Goal: Transaction & Acquisition: Subscribe to service/newsletter

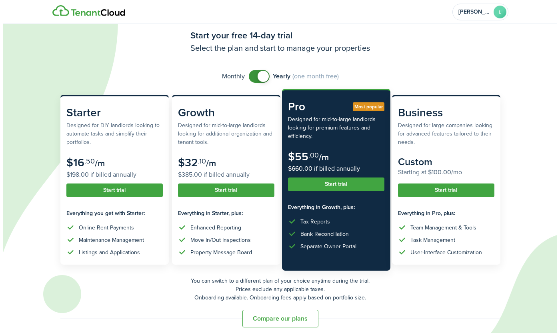
scroll to position [26, 0]
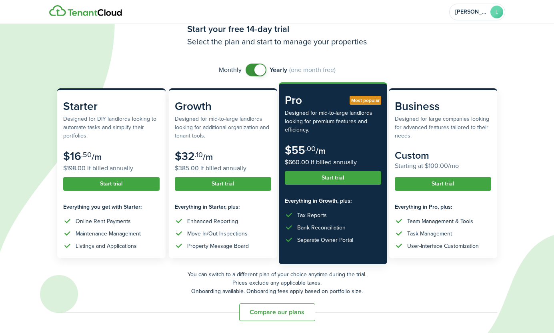
checkbox input "false"
click at [258, 73] on span at bounding box center [259, 69] width 11 height 11
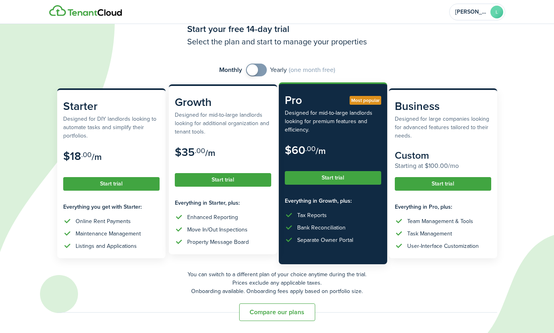
click at [239, 179] on button "Start trial" at bounding box center [223, 180] width 96 height 14
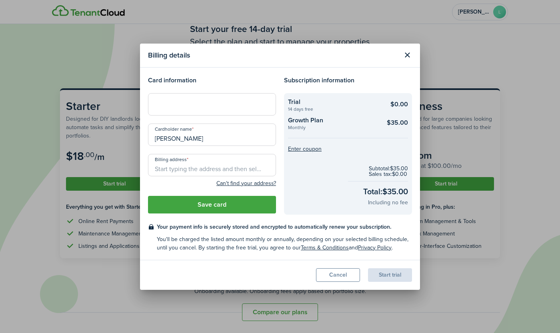
click at [179, 167] on input "Billing address" at bounding box center [212, 165] width 128 height 22
paste input "[STREET_ADDRESS]"
click at [187, 187] on div "Can't find your address?" at bounding box center [212, 183] width 128 height 10
click at [235, 208] on button "Save card" at bounding box center [212, 205] width 128 height 18
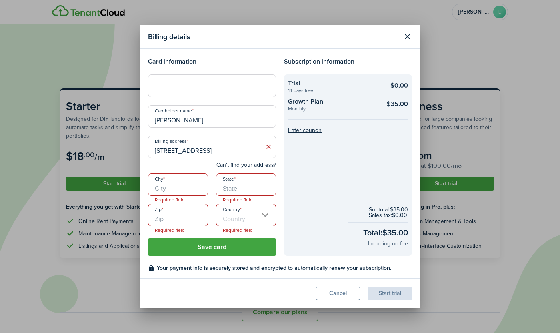
scroll to position [23, 0]
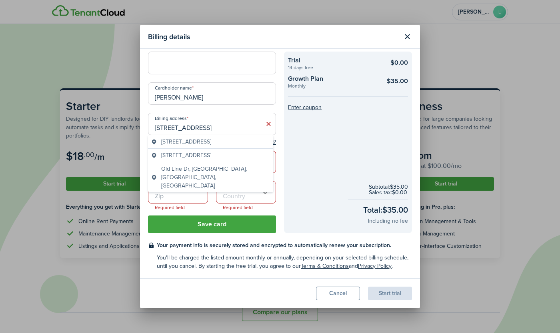
click at [224, 128] on input "[STREET_ADDRESS]" at bounding box center [212, 124] width 128 height 22
click at [211, 146] on span "[STREET_ADDRESS]" at bounding box center [186, 141] width 50 height 8
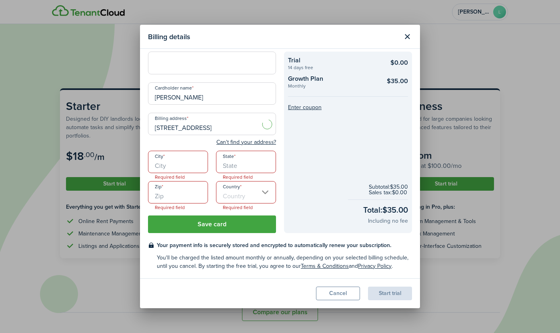
type input "[STREET_ADDRESS]"
type input "Nacogdoches"
type input "[GEOGRAPHIC_DATA]"
type input "75965"
type input "[GEOGRAPHIC_DATA]"
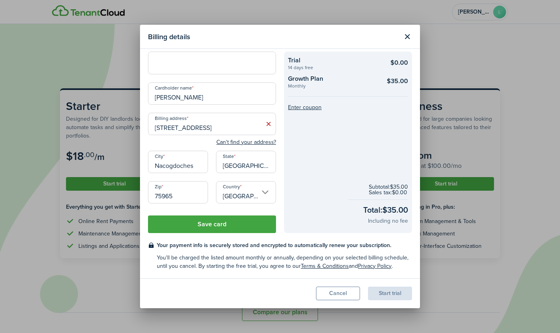
click at [207, 225] on button "Save card" at bounding box center [212, 224] width 128 height 18
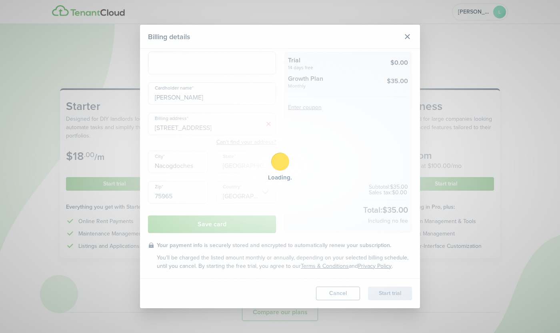
scroll to position [0, 0]
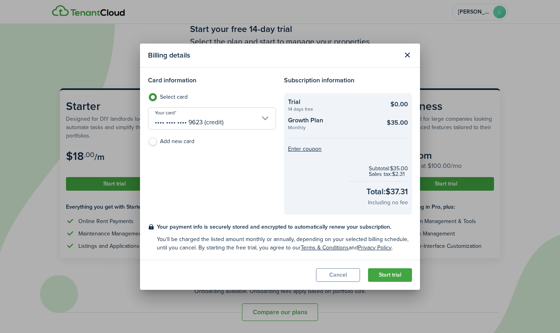
click at [222, 208] on div "Card information Select card Your card •••• •••• •••• 9623 (credit) Add new card" at bounding box center [212, 145] width 136 height 139
click at [399, 275] on button "Start trial" at bounding box center [390, 275] width 44 height 14
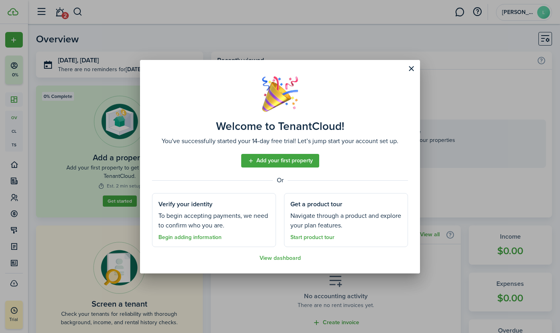
click at [278, 257] on link "View dashboard" at bounding box center [279, 258] width 41 height 6
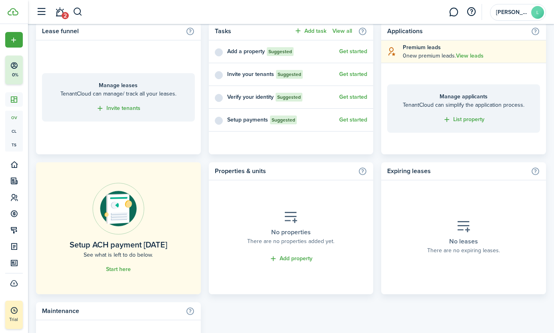
scroll to position [346, 0]
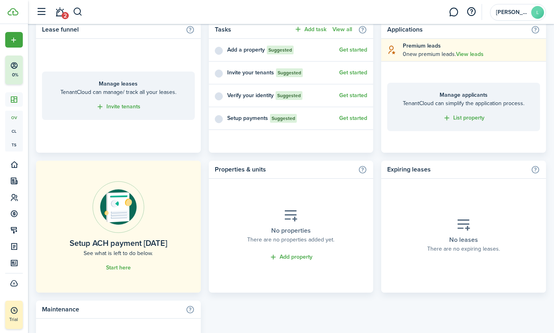
click at [121, 266] on link "Start here" at bounding box center [118, 268] width 25 height 6
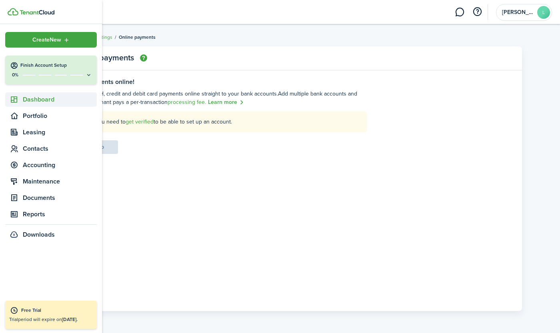
click at [44, 98] on span "Dashboard" at bounding box center [60, 100] width 74 height 10
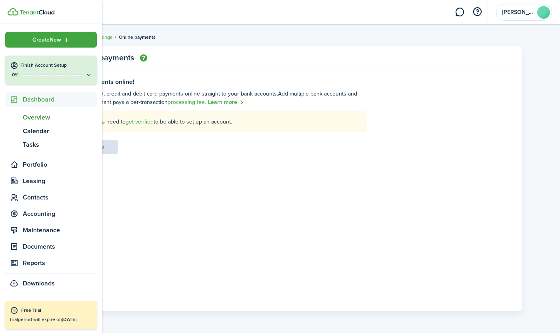
click at [44, 118] on span "Overview" at bounding box center [60, 118] width 74 height 10
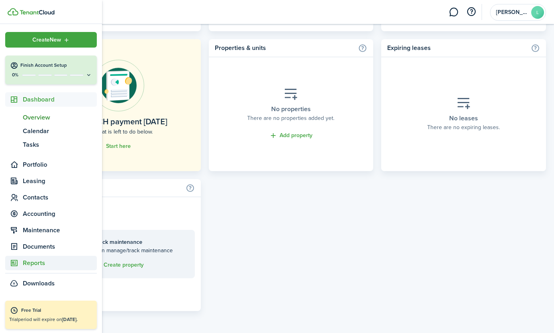
scroll to position [461, 0]
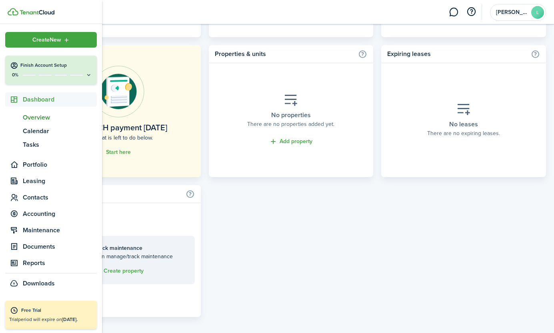
click at [90, 73] on icon at bounding box center [89, 75] width 6 height 6
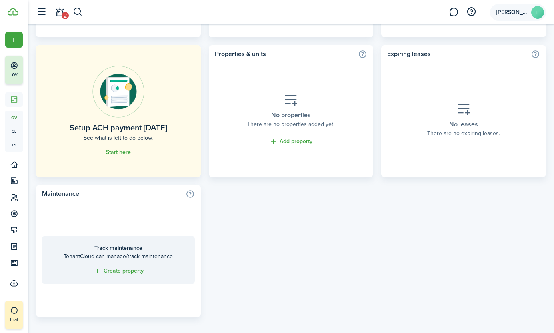
click at [527, 14] on span "[PERSON_NAME]" at bounding box center [512, 13] width 32 height 6
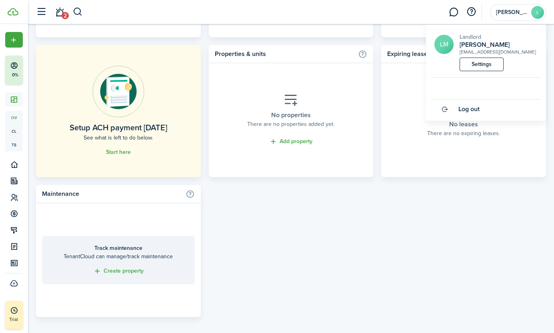
click at [474, 72] on div "LM Landlord [PERSON_NAME] [PERSON_NAME][EMAIL_ADDRESS][DOMAIN_NAME] Settings" at bounding box center [486, 55] width 108 height 45
click at [478, 68] on link "Settings" at bounding box center [481, 65] width 44 height 14
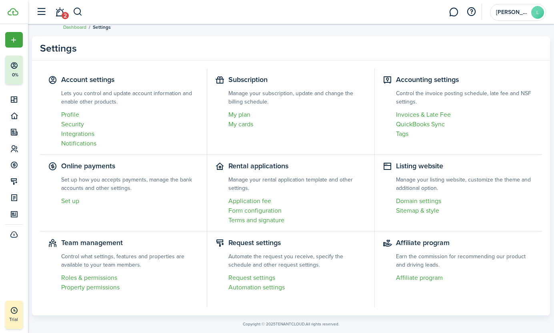
scroll to position [23, 0]
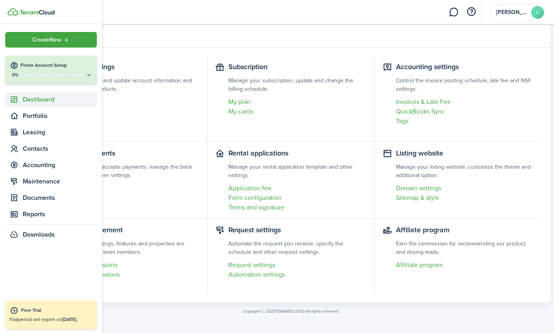
click at [34, 100] on span "Dashboard" at bounding box center [60, 100] width 74 height 10
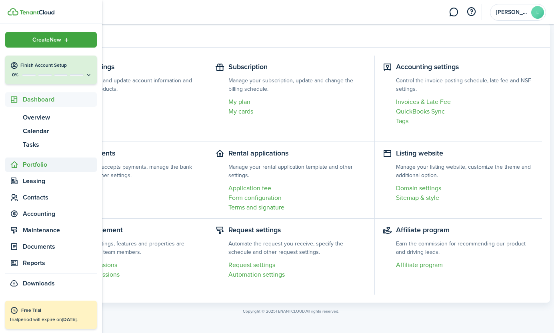
click at [34, 163] on span "Portfolio" at bounding box center [60, 165] width 74 height 10
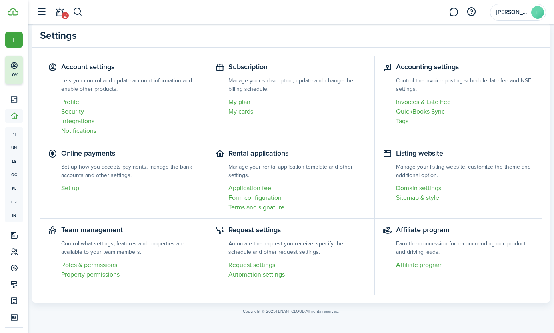
click at [46, 14] on button "button" at bounding box center [41, 11] width 15 height 15
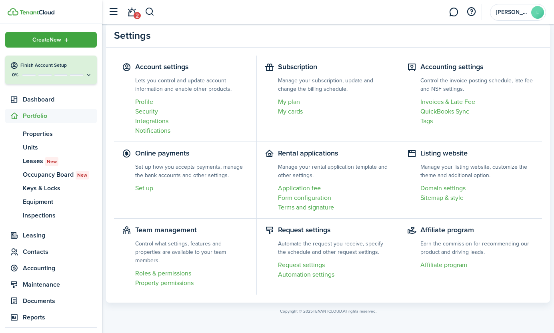
click at [65, 38] on icon "Open menu" at bounding box center [66, 40] width 7 height 6
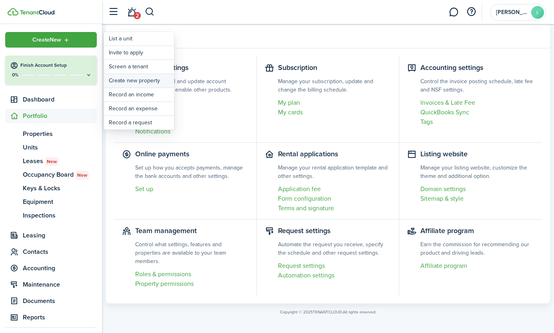
scroll to position [22, 0]
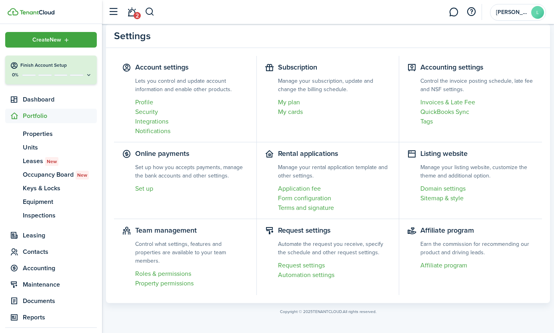
click at [290, 102] on link "My plan" at bounding box center [334, 103] width 113 height 10
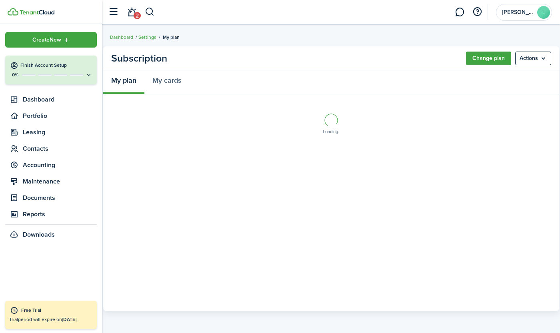
click at [541, 61] on menu-btn "Actions" at bounding box center [533, 59] width 36 height 14
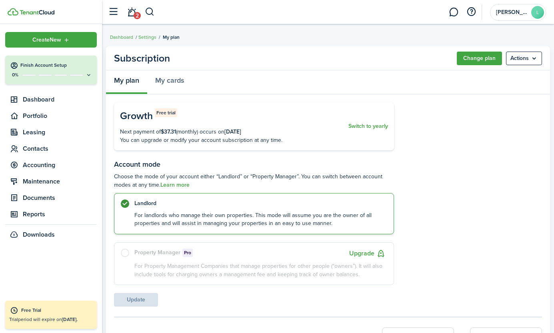
click at [361, 253] on button "Upgrade" at bounding box center [367, 254] width 36 height 10
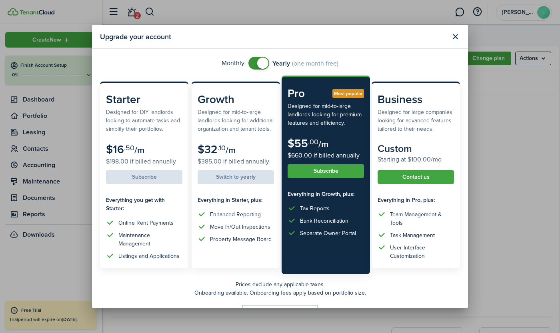
checkbox input "false"
click at [255, 63] on span at bounding box center [259, 63] width 8 height 13
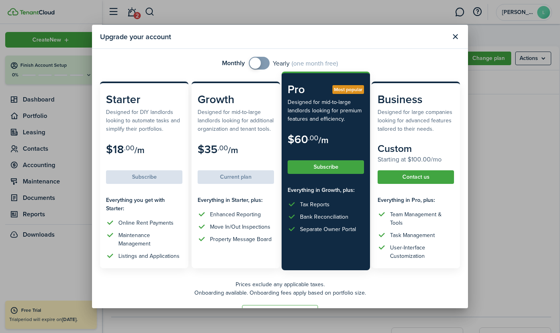
click at [323, 165] on button "Subscribe" at bounding box center [325, 167] width 76 height 14
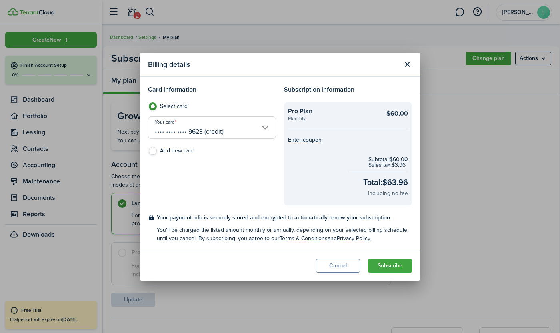
click at [400, 270] on button "Subscribe" at bounding box center [390, 266] width 44 height 14
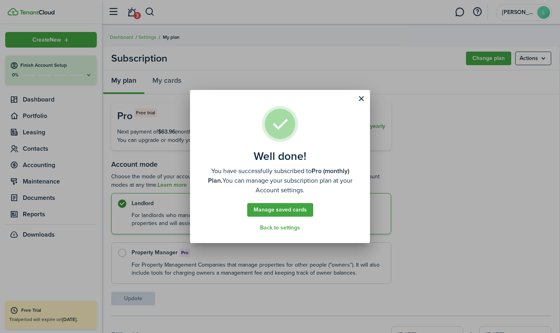
click at [284, 229] on link "Back to settings" at bounding box center [280, 228] width 40 height 6
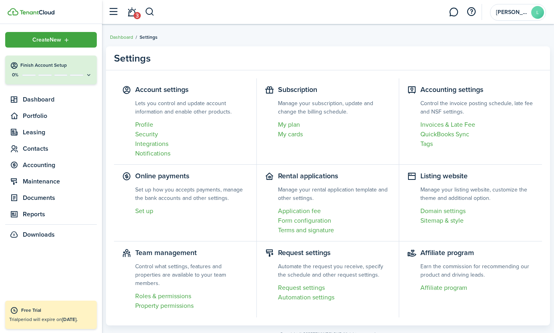
click at [293, 125] on link "My plan" at bounding box center [334, 125] width 113 height 10
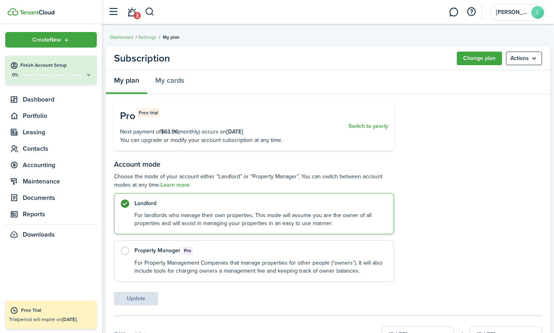
click at [122, 250] on label "Property Manager Pro For Property Management Companies that manage properties f…" at bounding box center [254, 261] width 280 height 42
radio input "false"
radio input "true"
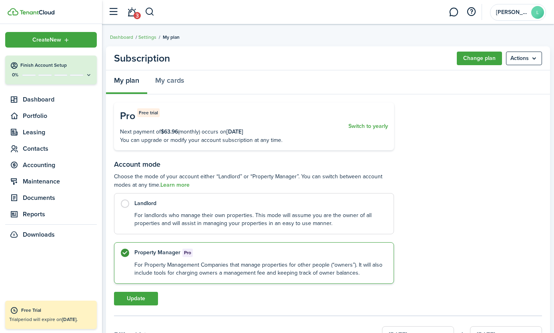
click at [136, 298] on button "Update" at bounding box center [136, 299] width 44 height 14
click at [33, 96] on span "Dashboard" at bounding box center [60, 100] width 74 height 10
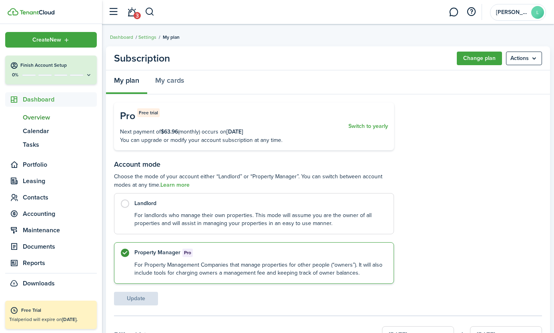
click at [38, 119] on span "Overview" at bounding box center [60, 118] width 74 height 10
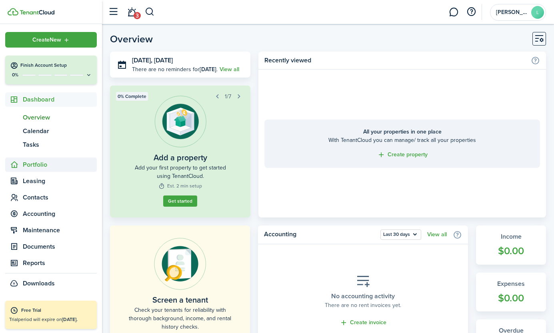
click at [38, 168] on span "Portfolio" at bounding box center [60, 165] width 74 height 10
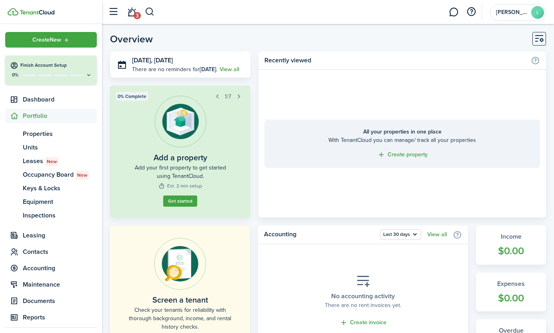
click at [185, 207] on link "Get started" at bounding box center [180, 200] width 34 height 11
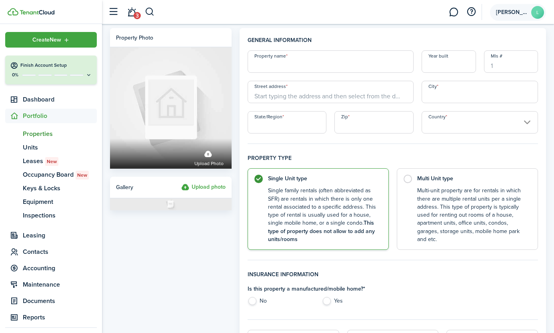
click at [543, 12] on account-user-avatar "[PERSON_NAME]" at bounding box center [518, 12] width 56 height 17
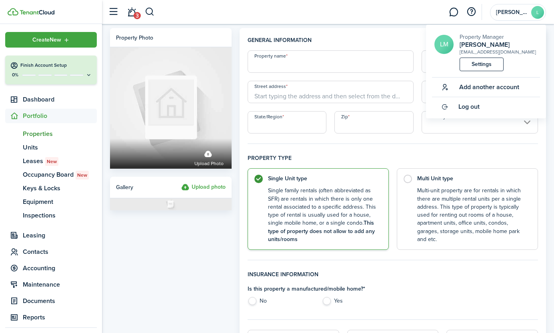
click at [383, 154] on h4 "Property type" at bounding box center [392, 161] width 290 height 14
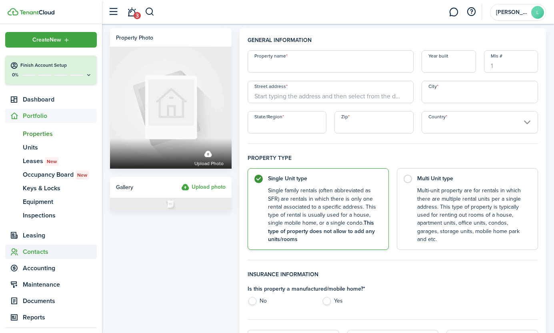
click at [30, 255] on span "Contacts" at bounding box center [60, 252] width 74 height 10
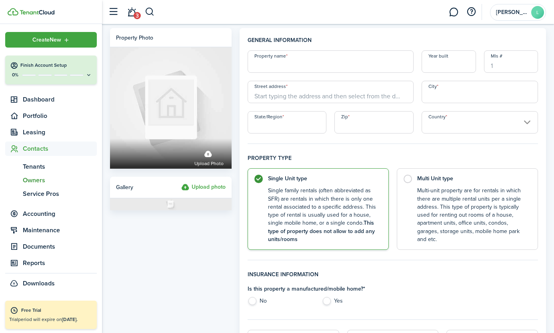
click at [38, 180] on span "Owners" at bounding box center [60, 180] width 74 height 10
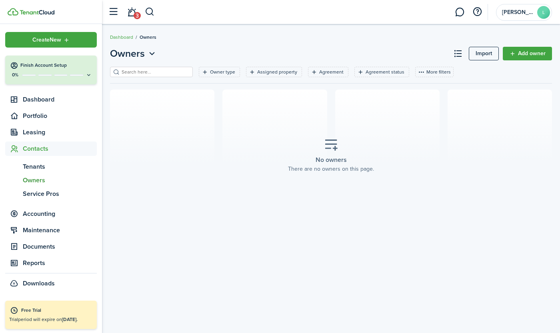
click at [269, 42] on div "Owners Import Add owner Owner type Assigned property Agreement Agreement status…" at bounding box center [331, 133] width 458 height 183
click at [94, 74] on button "Finish Account Setup 0%" at bounding box center [51, 70] width 92 height 29
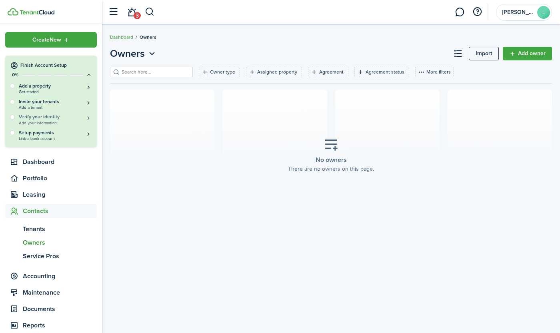
click at [48, 118] on button "Verify your identity Add your information" at bounding box center [55, 120] width 73 height 12
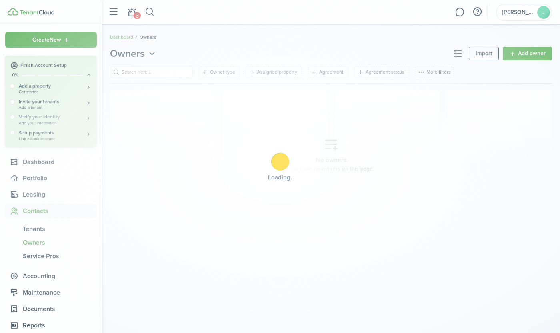
scroll to position [1, 0]
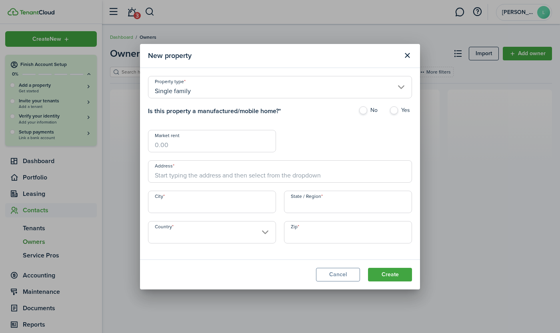
click at [256, 52] on modal-title "New property" at bounding box center [273, 56] width 250 height 16
